Goal: Navigation & Orientation: Find specific page/section

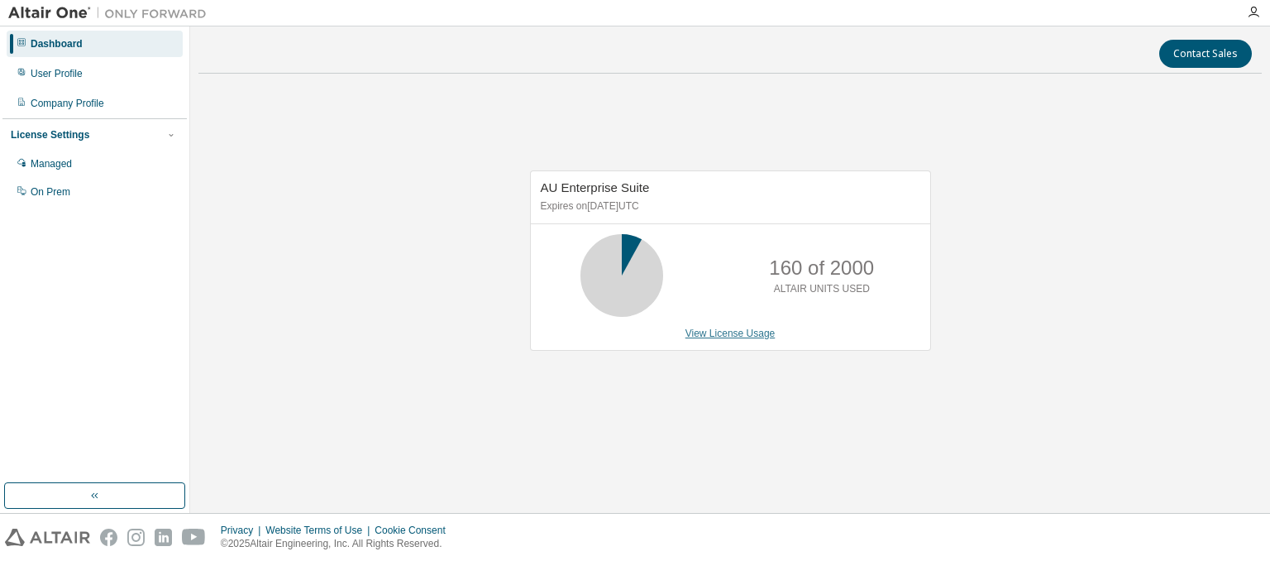
click at [714, 337] on link "View License Usage" at bounding box center [730, 333] width 90 height 12
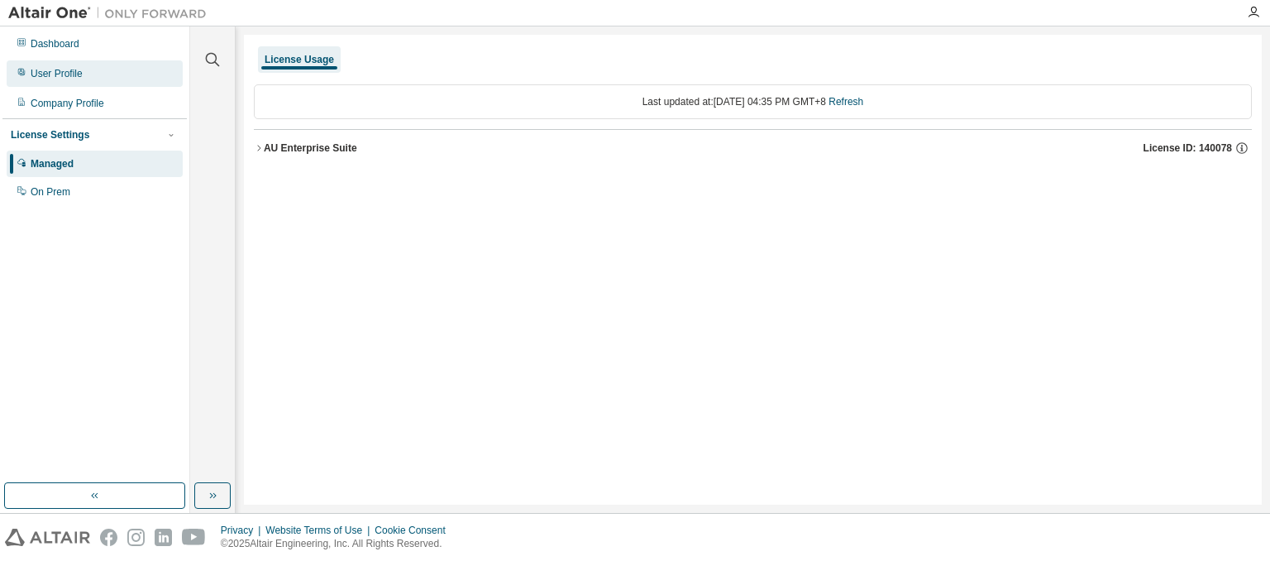
click at [56, 81] on div "User Profile" at bounding box center [95, 73] width 176 height 26
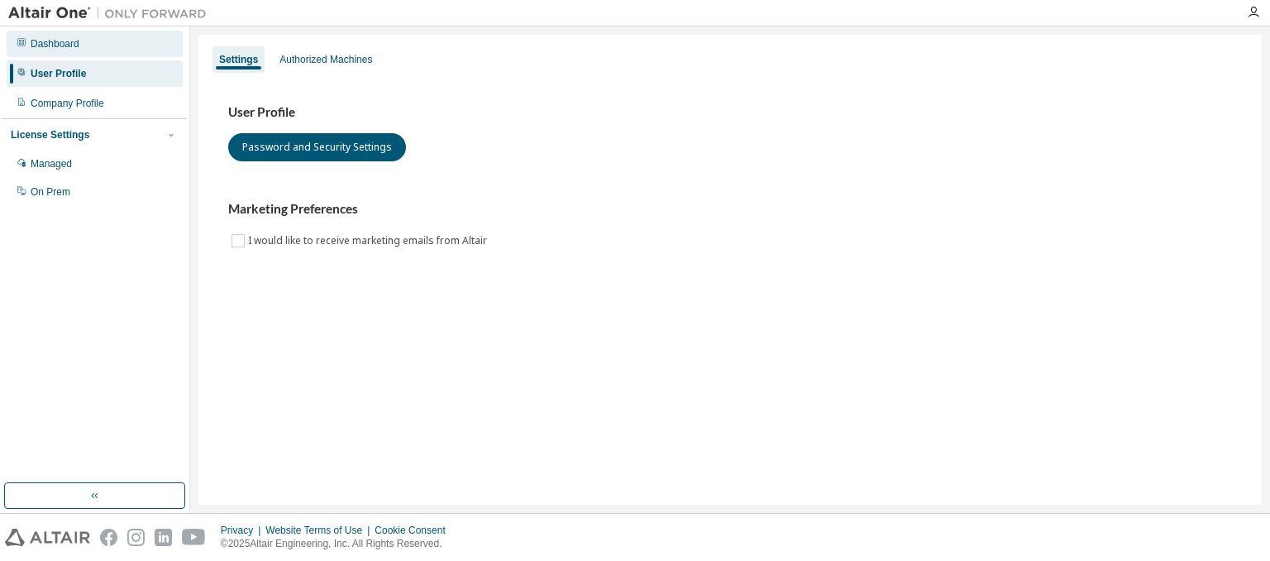
click at [77, 37] on div "Dashboard" at bounding box center [55, 43] width 49 height 13
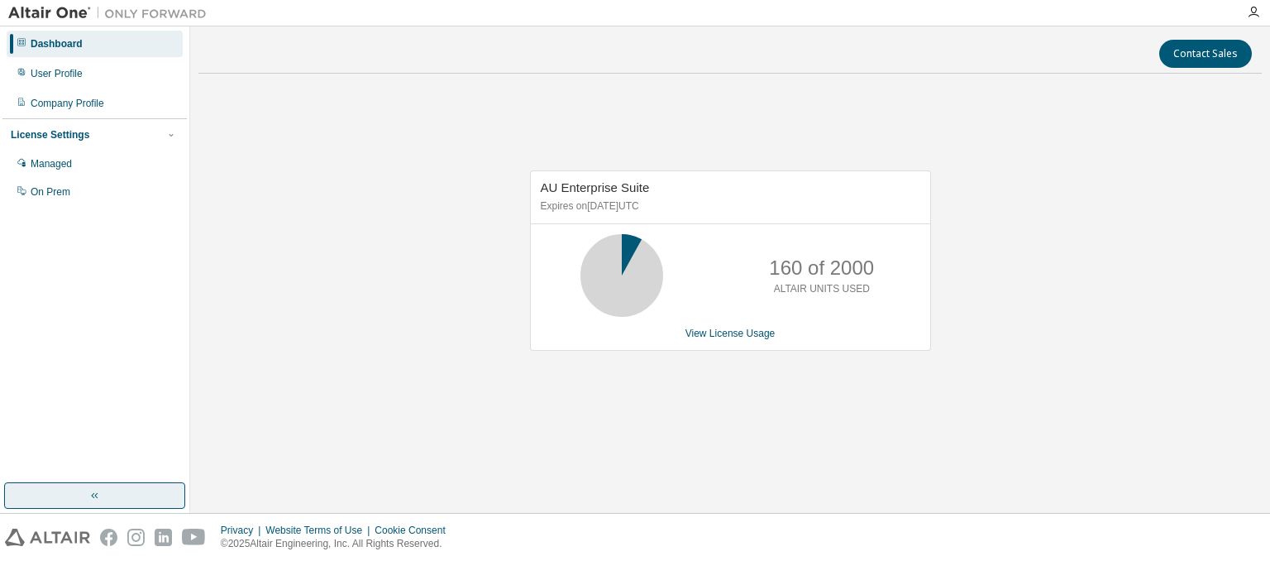
click at [136, 495] on button "button" at bounding box center [94, 495] width 181 height 26
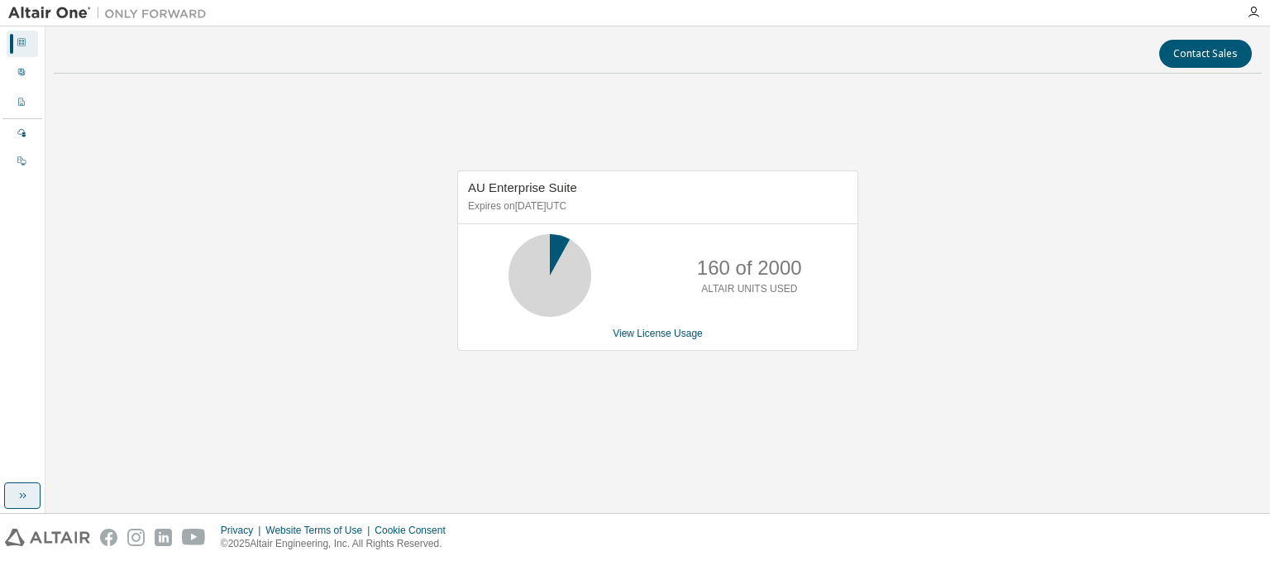
click at [11, 492] on button "button" at bounding box center [22, 495] width 36 height 26
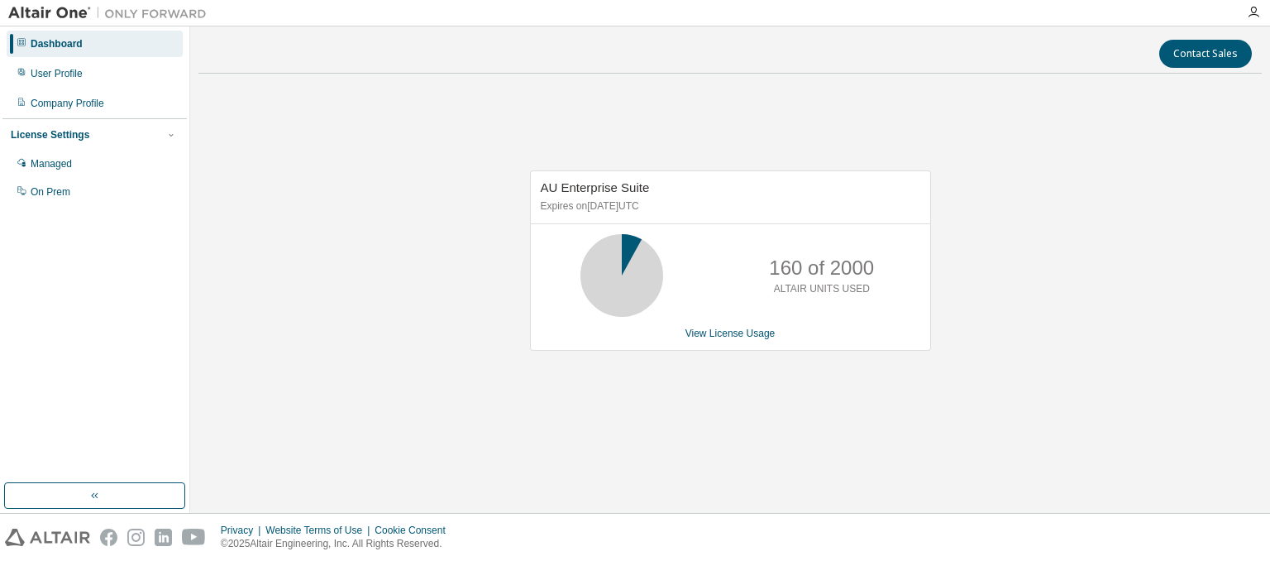
click at [158, 8] on img at bounding box center [111, 13] width 207 height 17
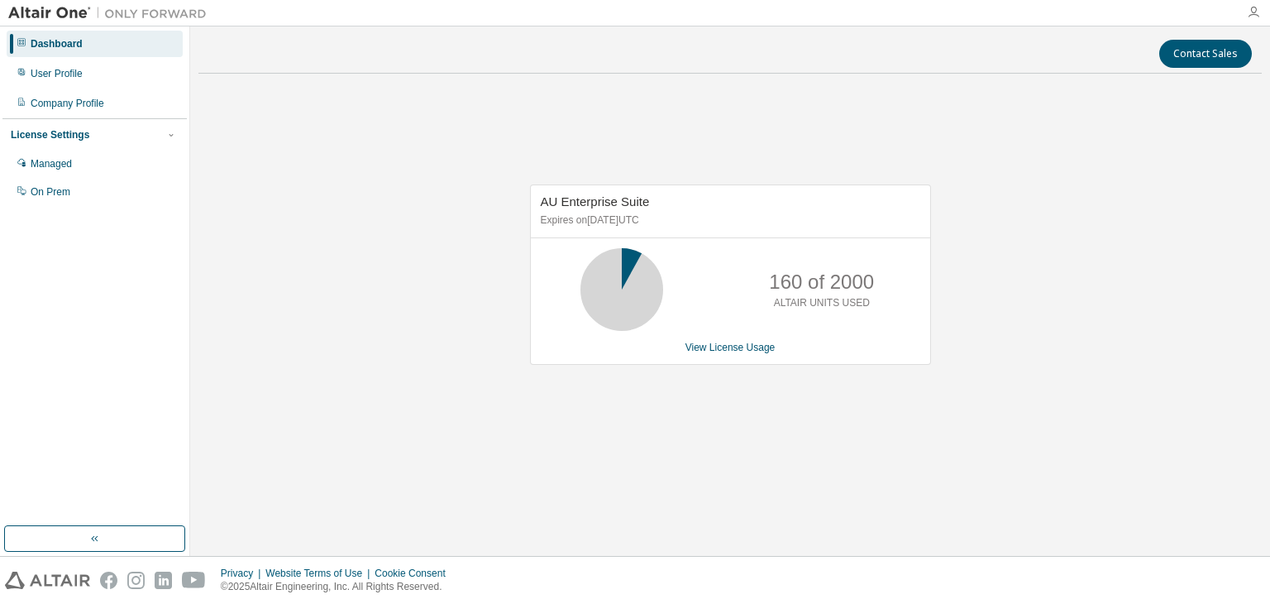
click at [1251, 12] on icon "button" at bounding box center [1253, 12] width 13 height 13
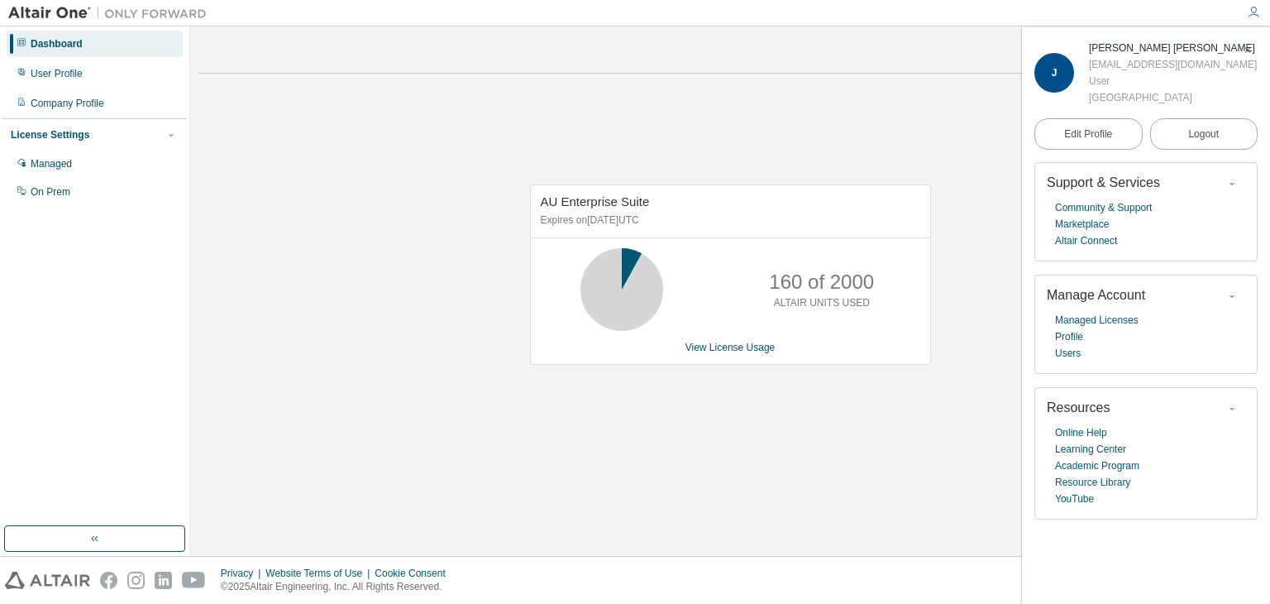
click at [1251, 12] on icon "button" at bounding box center [1253, 12] width 13 height 13
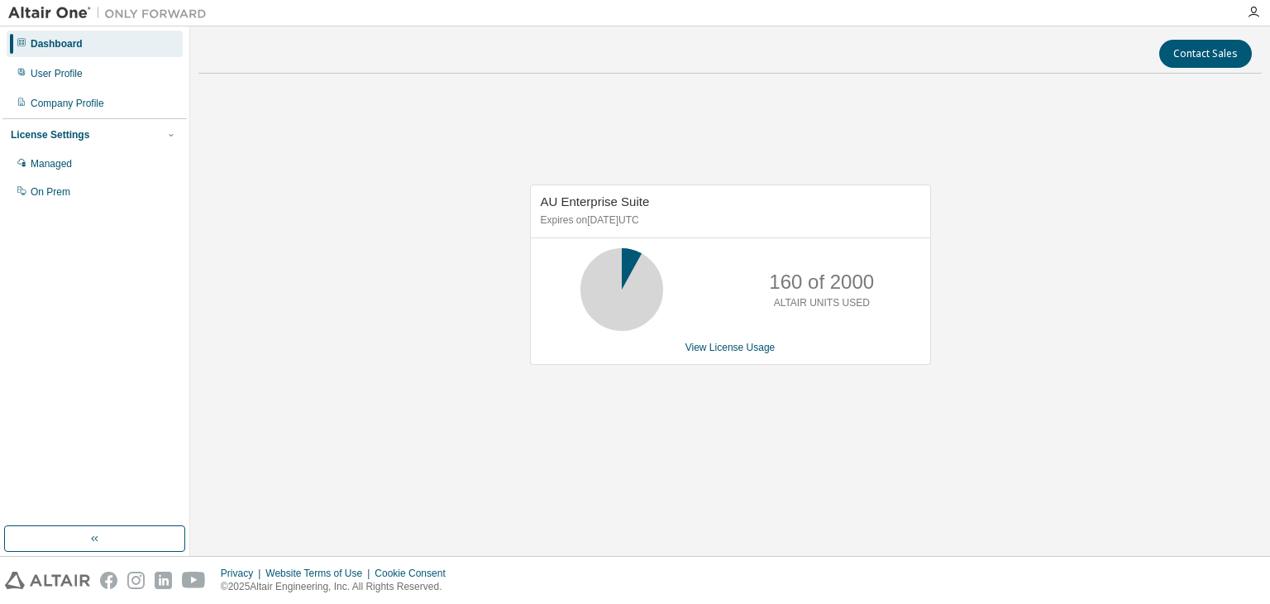
click at [46, 560] on img at bounding box center [47, 579] width 85 height 17
click at [80, 84] on div "User Profile" at bounding box center [95, 73] width 176 height 26
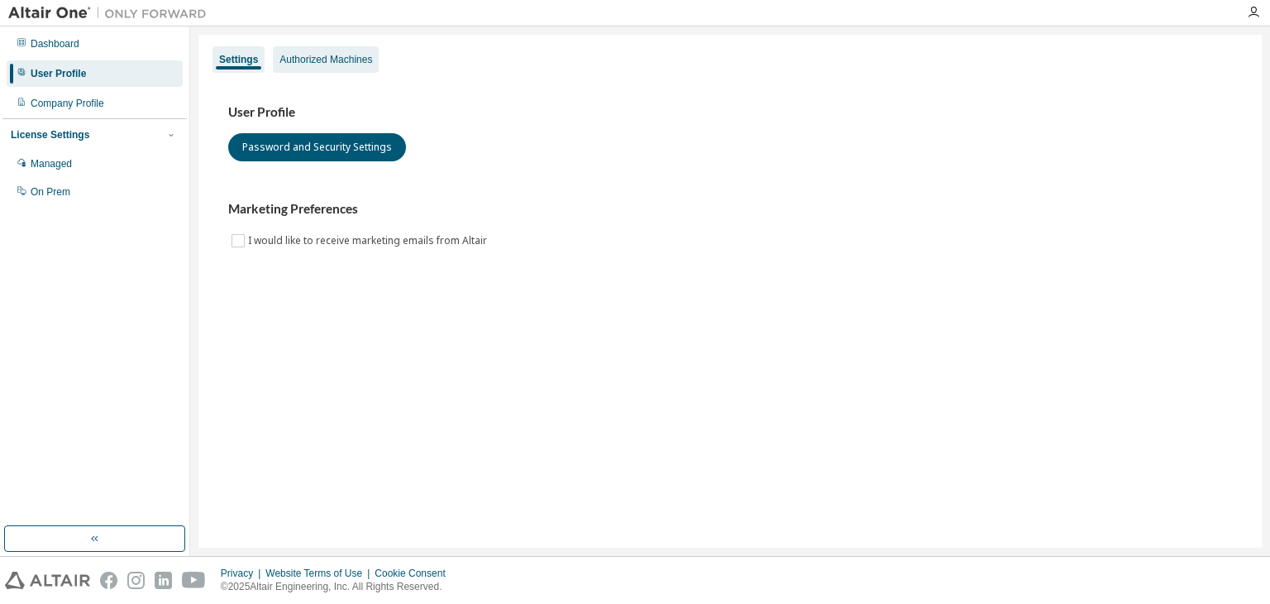
click at [297, 69] on div "Authorized Machines" at bounding box center [326, 59] width 106 height 26
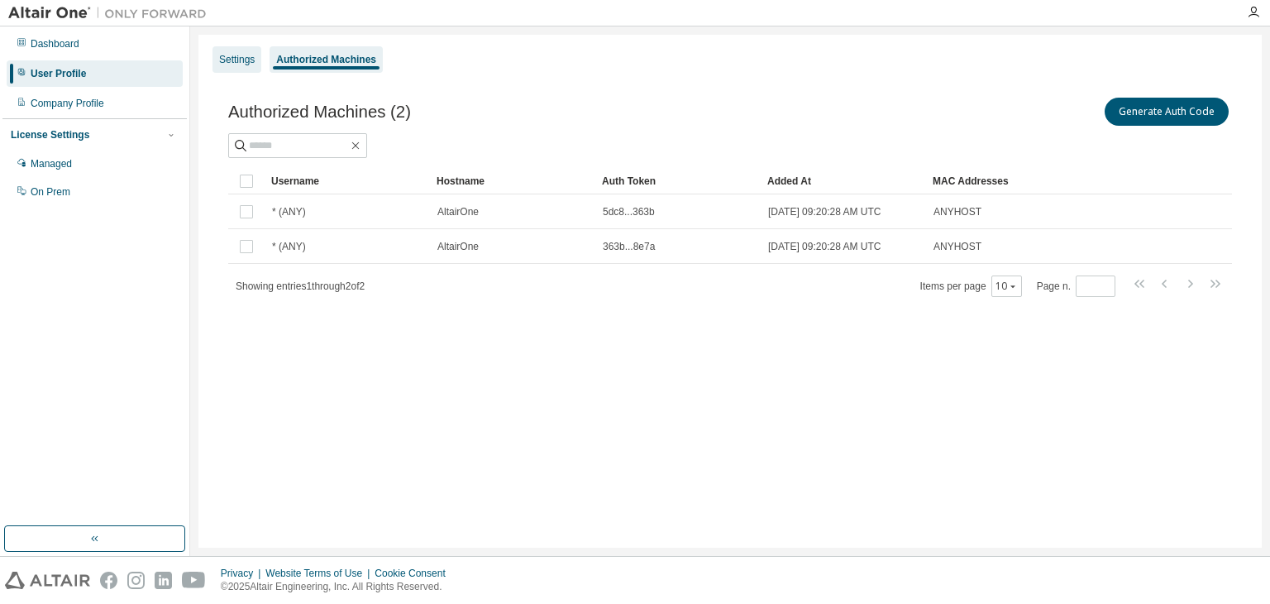
click at [259, 56] on div "Settings" at bounding box center [236, 59] width 49 height 26
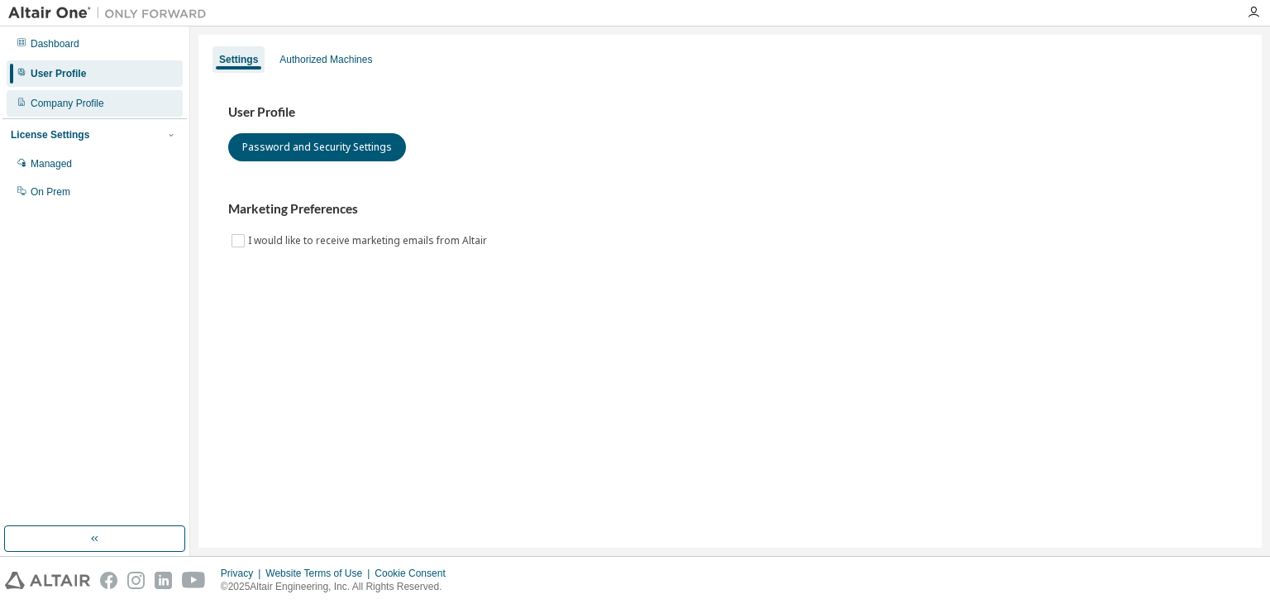
click at [89, 113] on div "Company Profile" at bounding box center [95, 103] width 176 height 26
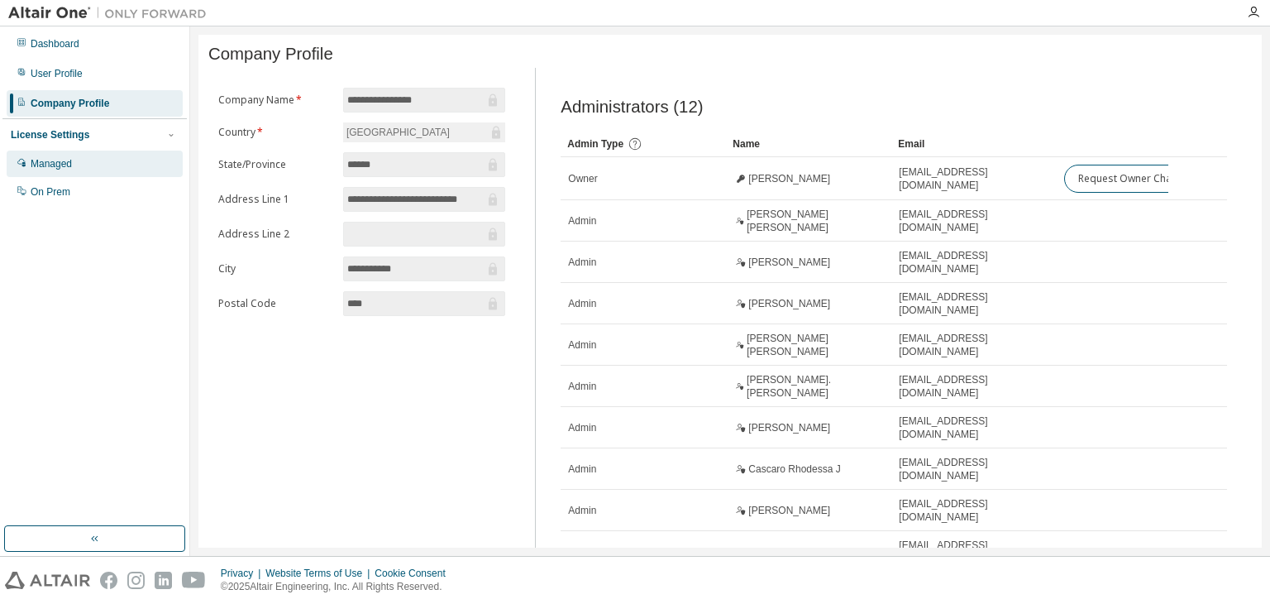
click at [77, 165] on div "Managed" at bounding box center [95, 163] width 176 height 26
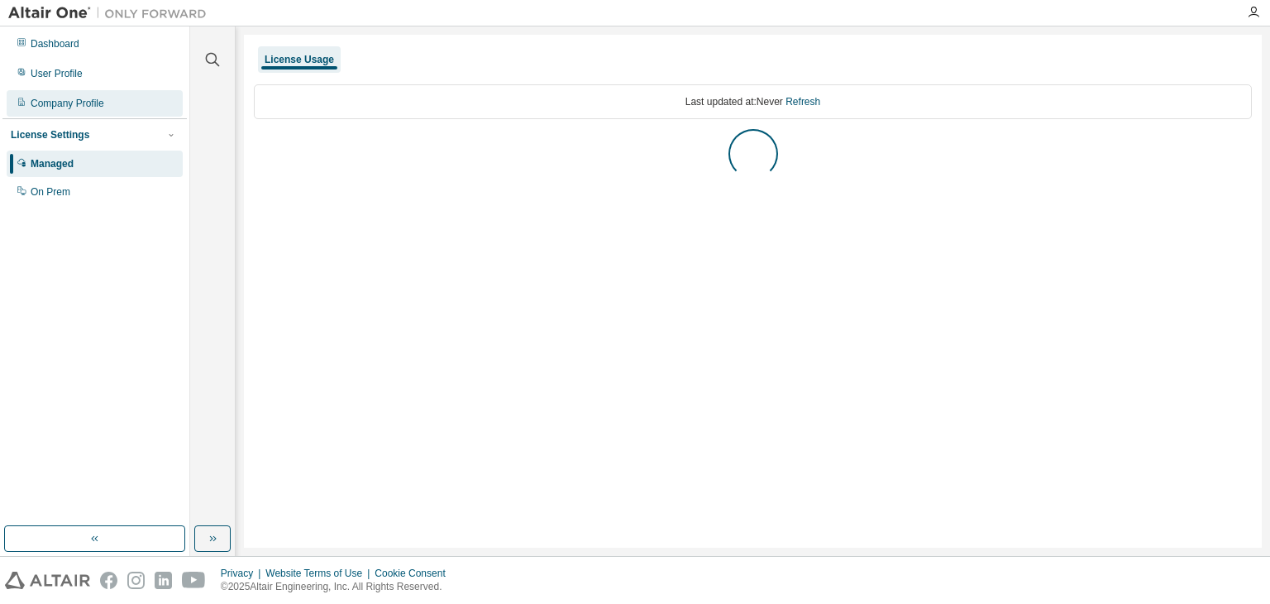
click at [89, 99] on div "Company Profile" at bounding box center [68, 103] width 74 height 13
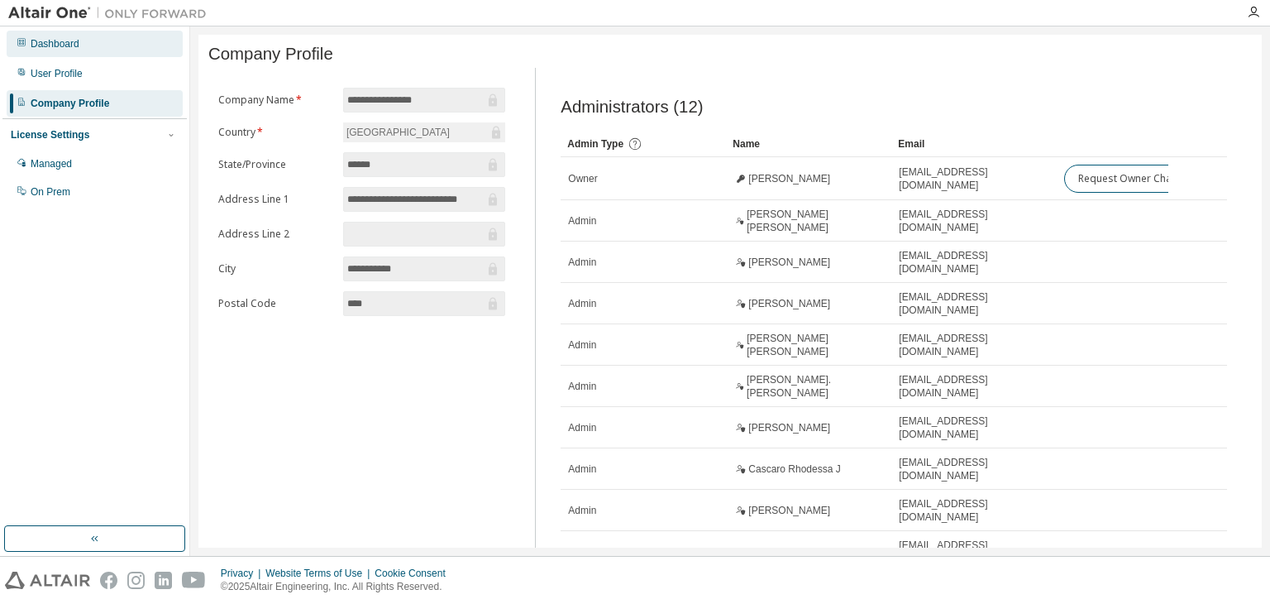
click at [62, 41] on div "Dashboard" at bounding box center [55, 43] width 49 height 13
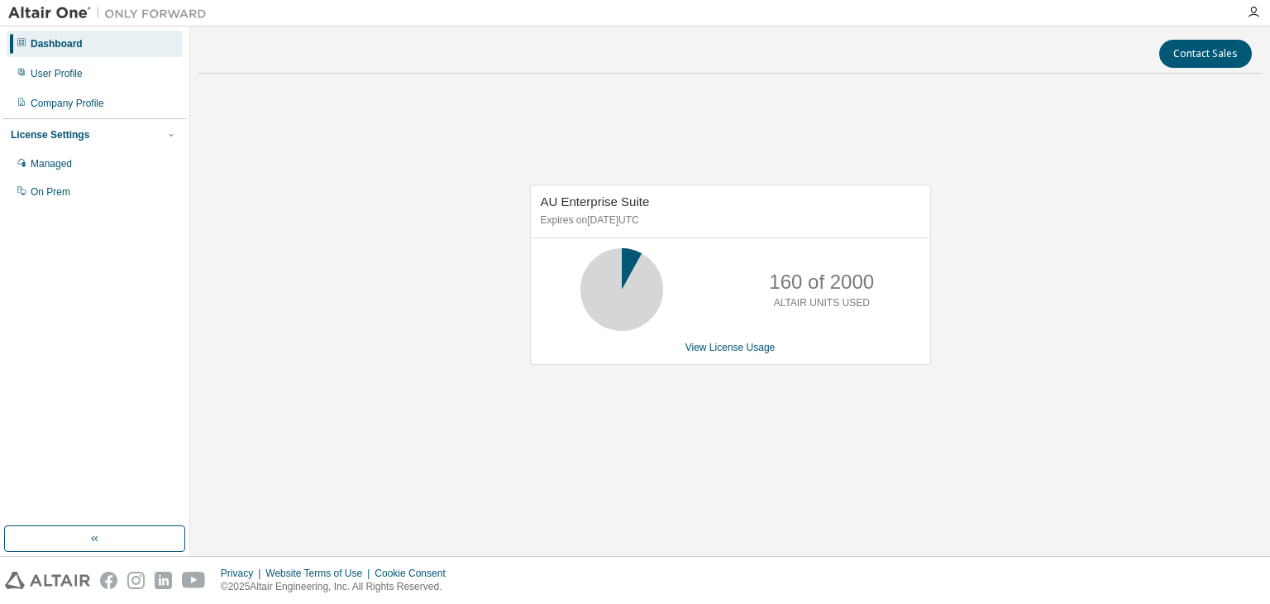
click at [621, 303] on icon at bounding box center [621, 289] width 41 height 41
click at [122, 527] on button "button" at bounding box center [94, 538] width 181 height 26
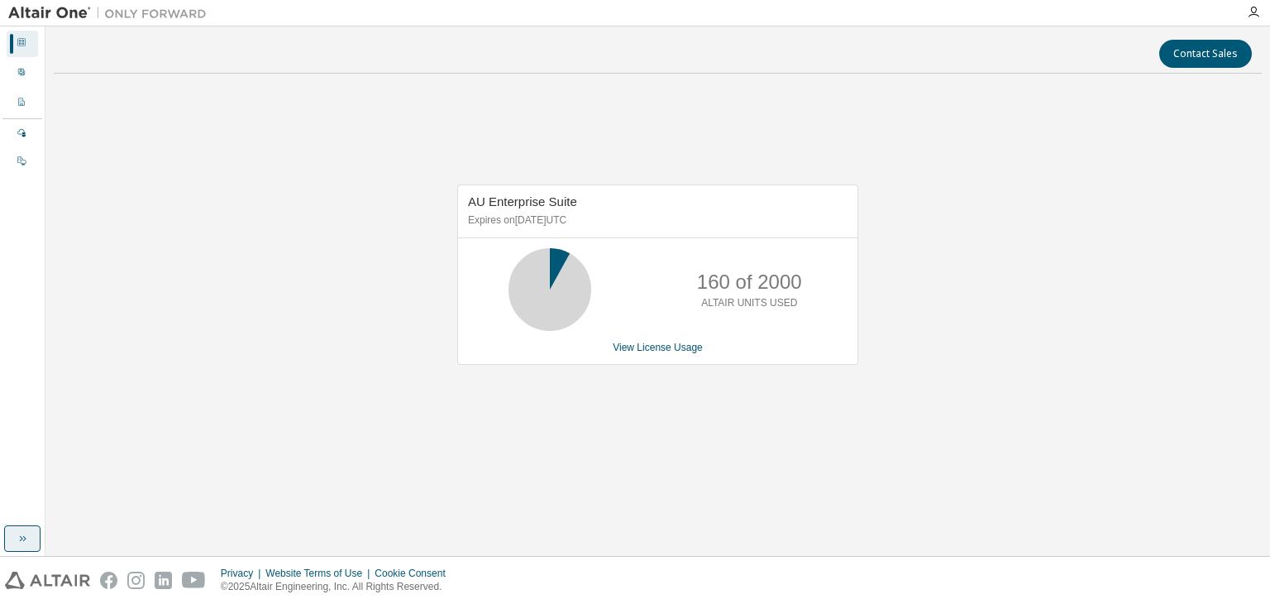
click at [19, 537] on icon "button" at bounding box center [22, 538] width 13 height 13
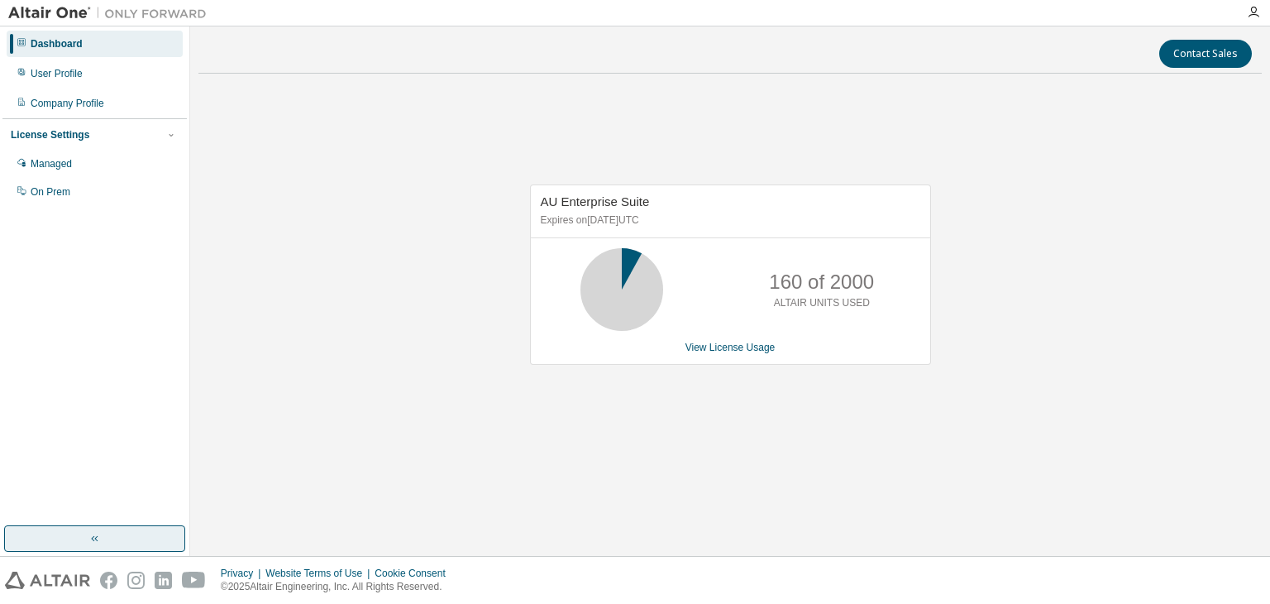
click at [38, 17] on img at bounding box center [111, 13] width 207 height 17
click at [36, 183] on div "On Prem" at bounding box center [95, 192] width 176 height 26
